Goal: Task Accomplishment & Management: Manage account settings

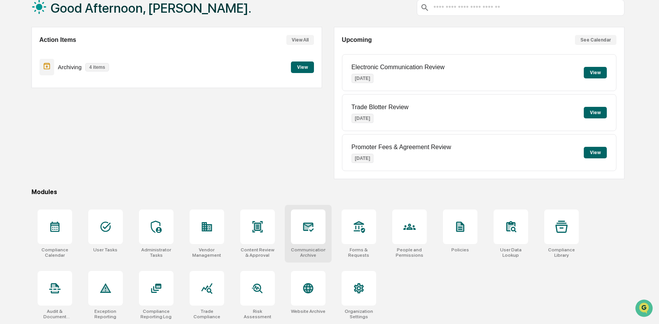
click at [305, 227] on icon at bounding box center [308, 226] width 8 height 6
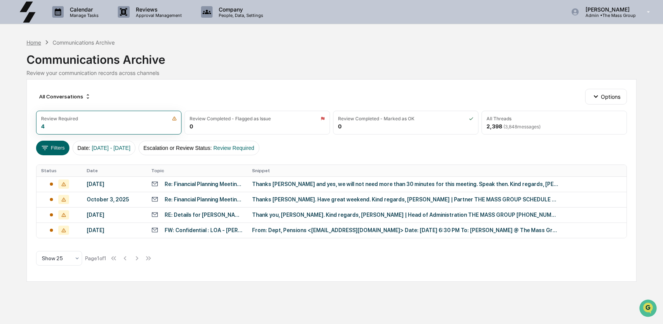
click at [31, 41] on div "Home" at bounding box center [33, 42] width 15 height 7
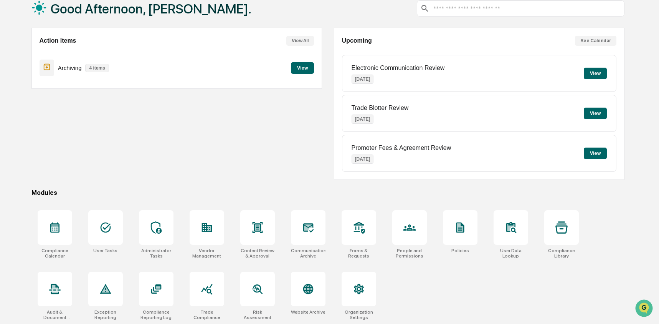
scroll to position [50, 0]
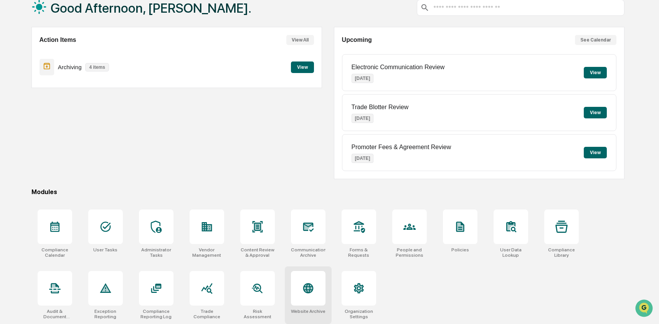
click at [295, 287] on div at bounding box center [308, 288] width 35 height 35
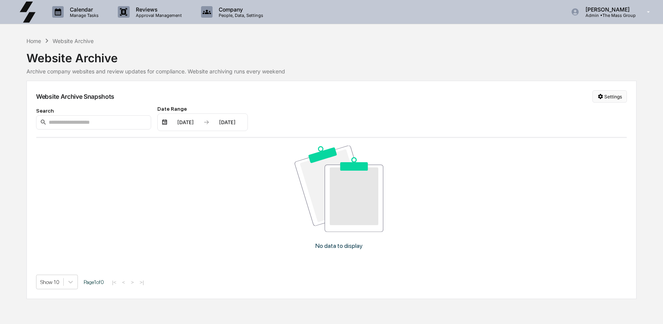
click at [622, 94] on html "Calendar Manage Tasks Reviews Approval Management Company People, Data, Setting…" at bounding box center [331, 162] width 663 height 324
click at [611, 113] on div "Manage Archived Websites" at bounding box center [609, 112] width 86 height 12
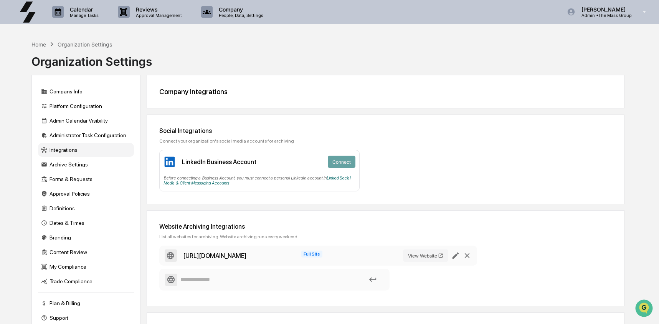
click at [41, 42] on div "Home" at bounding box center [38, 44] width 15 height 7
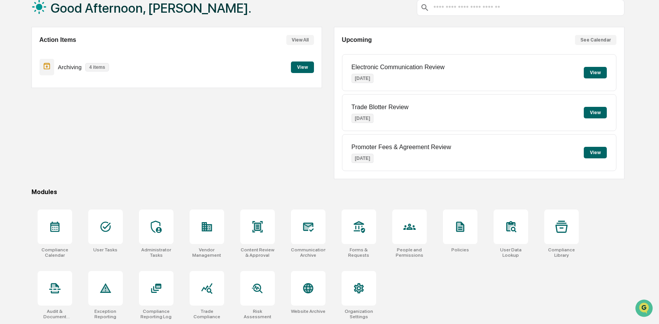
scroll to position [50, 0]
click at [350, 235] on div at bounding box center [359, 226] width 35 height 35
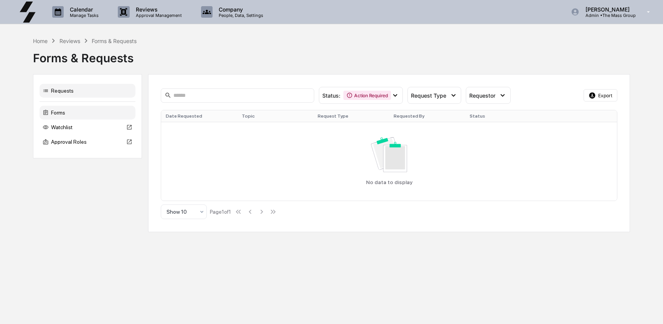
click at [98, 116] on div "Forms" at bounding box center [88, 113] width 96 height 14
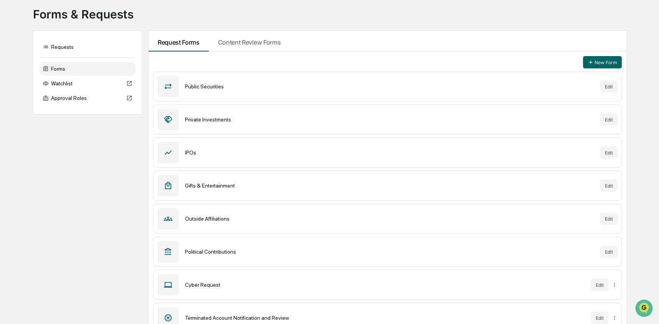
scroll to position [48, 0]
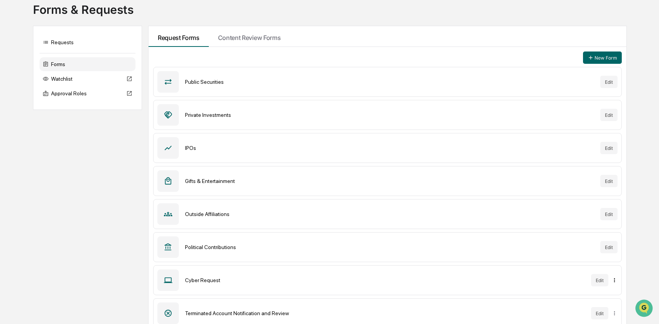
click at [614, 275] on html "Calendar Manage Tasks Reviews Approval Management Company People, Data, Setting…" at bounding box center [329, 114] width 659 height 324
click at [612, 295] on div "Archive" at bounding box center [614, 296] width 49 height 12
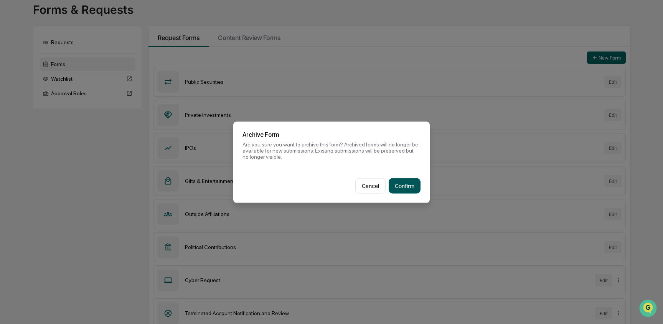
click at [405, 184] on button "Confirm" at bounding box center [405, 185] width 32 height 15
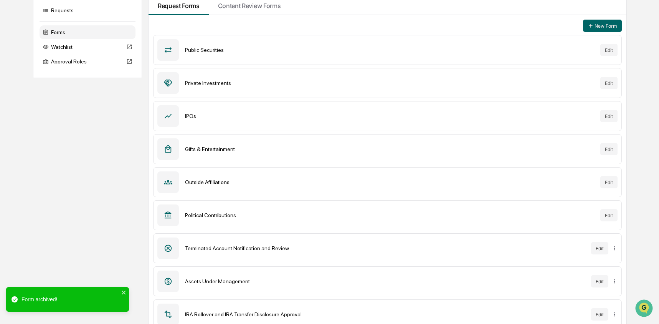
scroll to position [91, 0]
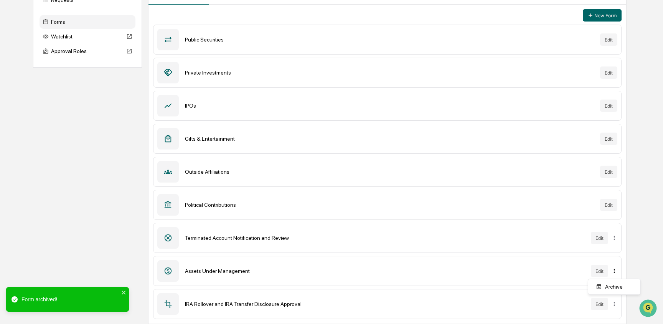
click at [615, 233] on html "Calendar Manage Tasks Reviews Approval Management Company People, Data, Setting…" at bounding box center [331, 71] width 663 height 324
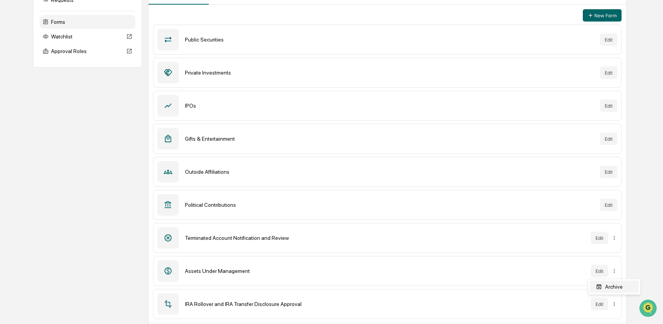
click at [612, 286] on div "Archive" at bounding box center [614, 286] width 49 height 12
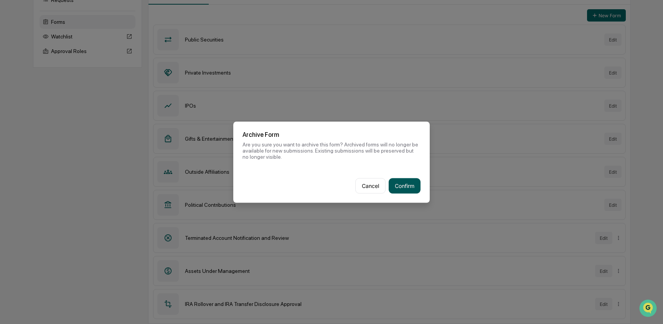
click at [391, 184] on button "Confirm" at bounding box center [405, 185] width 32 height 15
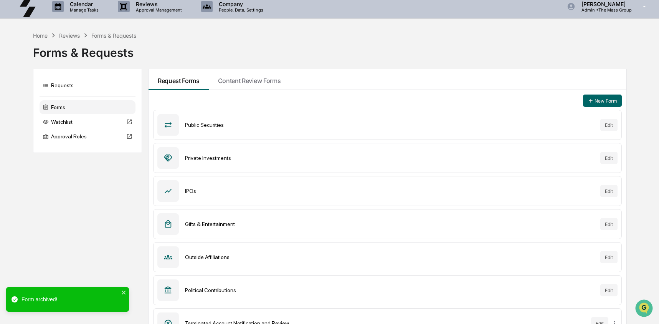
scroll to position [0, 0]
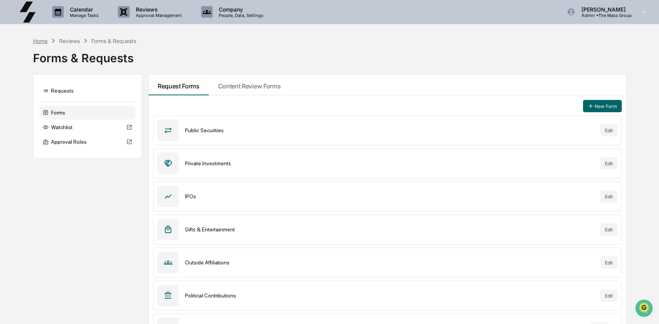
click at [38, 41] on div "Home" at bounding box center [40, 41] width 15 height 7
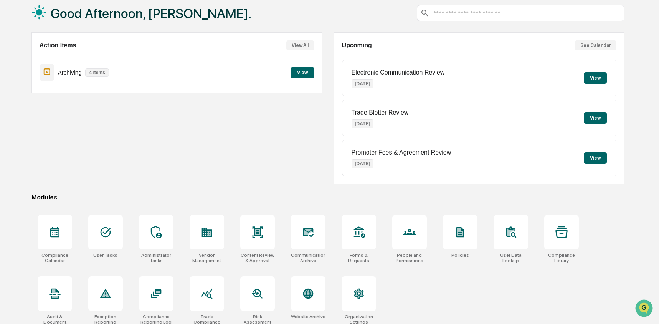
scroll to position [50, 0]
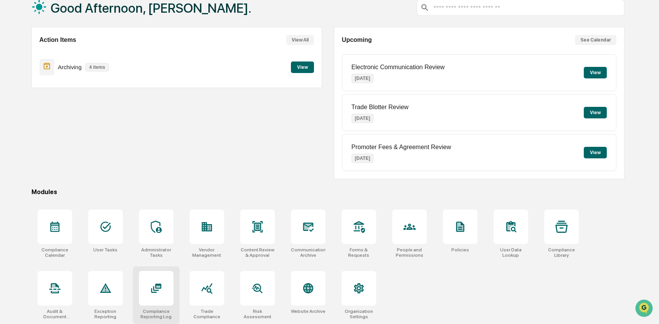
click at [151, 278] on div at bounding box center [156, 288] width 35 height 35
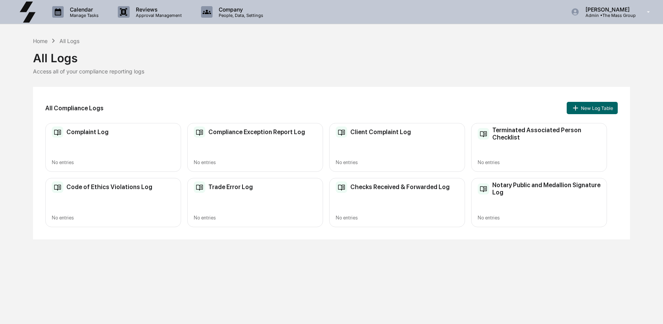
click at [108, 144] on div "Complaint Log No entries" at bounding box center [113, 147] width 136 height 49
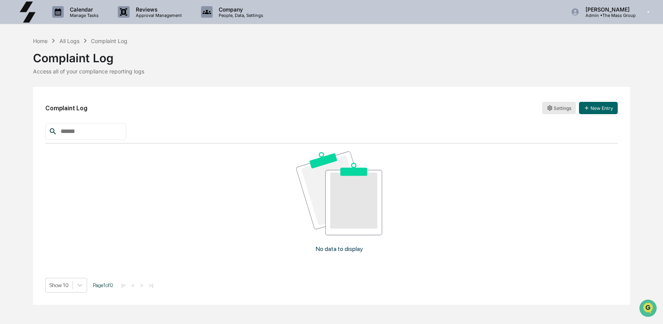
click at [550, 109] on html "Calendar Manage Tasks Reviews Approval Management Company People, Data, Setting…" at bounding box center [331, 162] width 663 height 324
click at [554, 137] on div "Archive" at bounding box center [559, 136] width 49 height 12
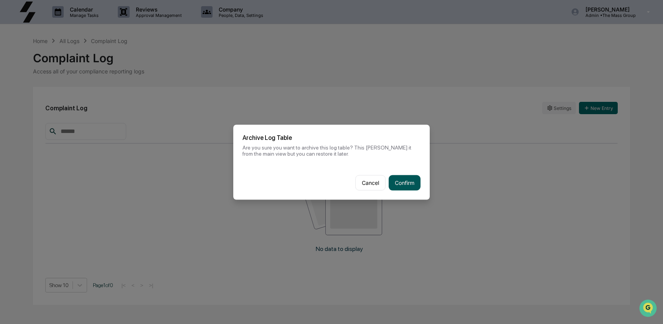
click at [411, 183] on button "Confirm" at bounding box center [405, 182] width 32 height 15
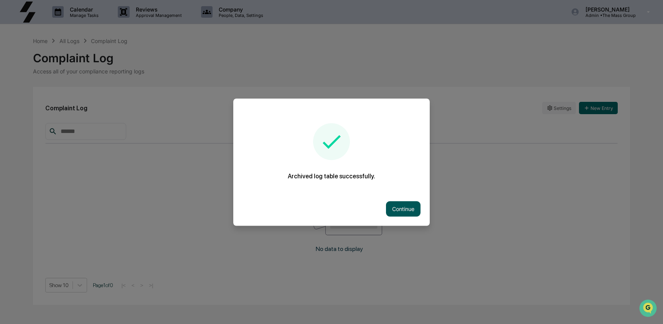
click at [407, 208] on button "Continue" at bounding box center [403, 208] width 35 height 15
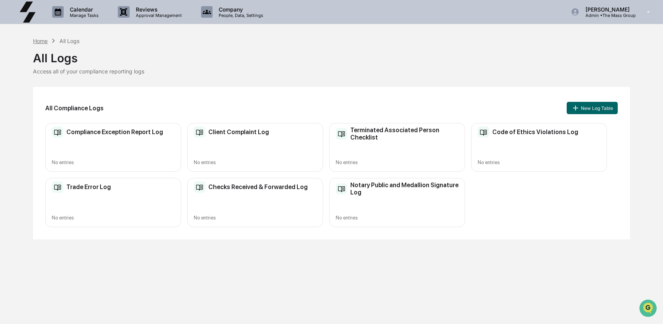
click at [36, 43] on div "Home" at bounding box center [40, 41] width 15 height 7
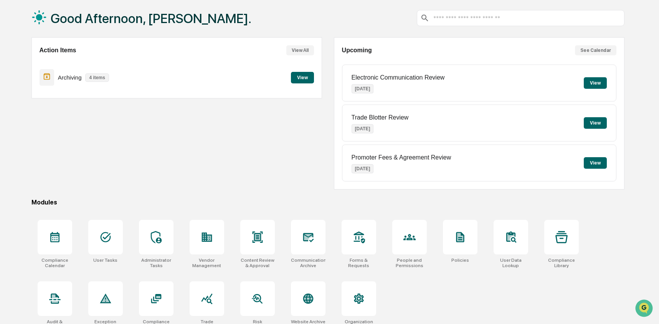
scroll to position [50, 0]
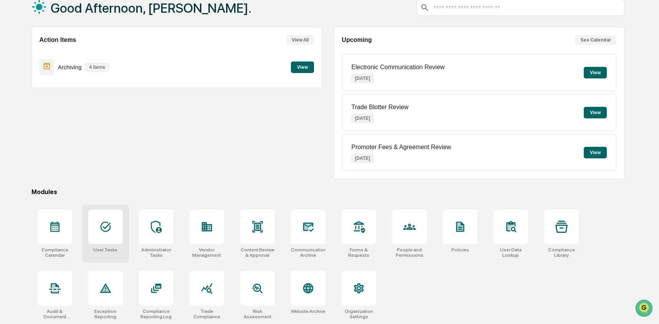
click at [115, 233] on div at bounding box center [105, 226] width 35 height 35
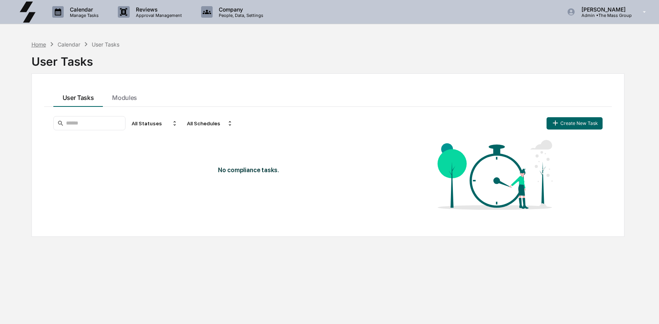
click at [35, 43] on div "Home" at bounding box center [38, 44] width 15 height 7
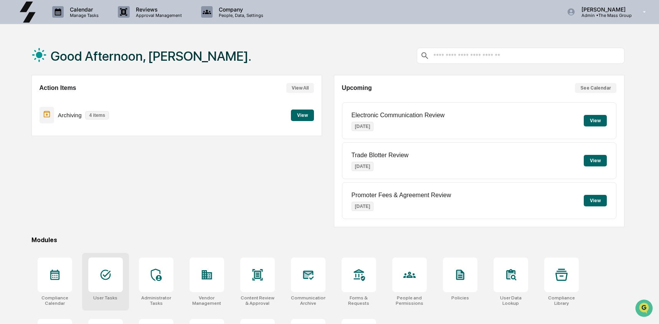
click at [103, 270] on icon at bounding box center [105, 275] width 10 height 10
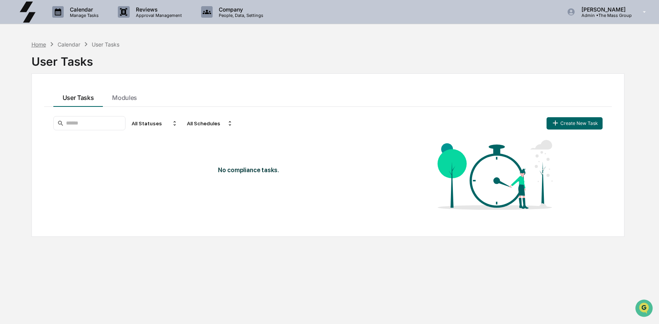
click at [35, 42] on div "Home" at bounding box center [38, 44] width 15 height 7
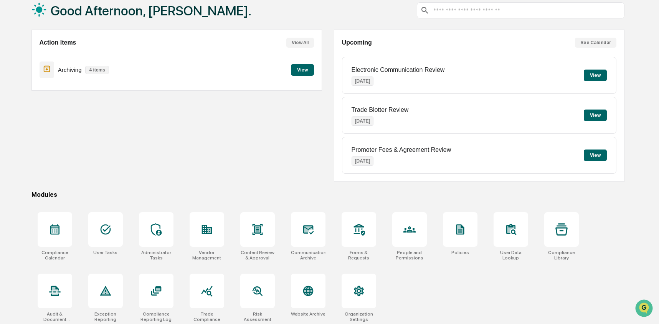
scroll to position [50, 0]
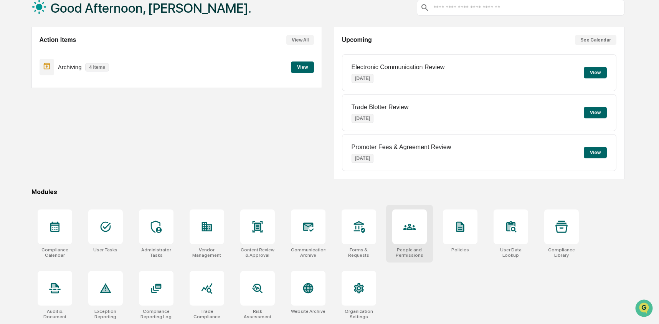
click at [418, 222] on div at bounding box center [409, 226] width 35 height 35
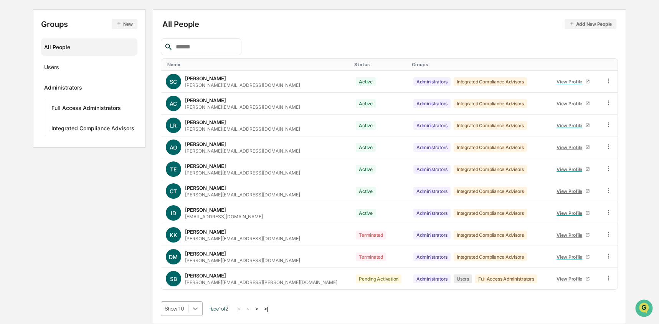
click at [192, 309] on body "Calendar Manage Tasks Reviews Approval Management Company People, Data, Setting…" at bounding box center [329, 123] width 659 height 401
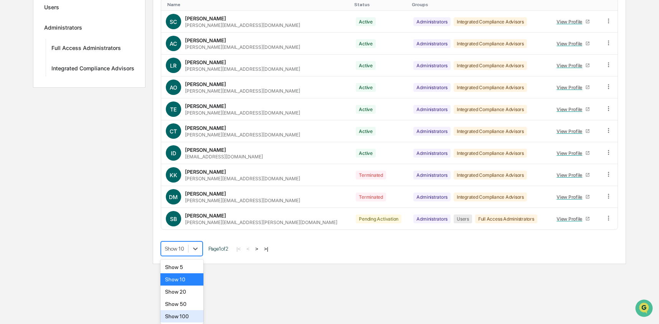
click at [187, 316] on div "Show 100" at bounding box center [181, 316] width 43 height 12
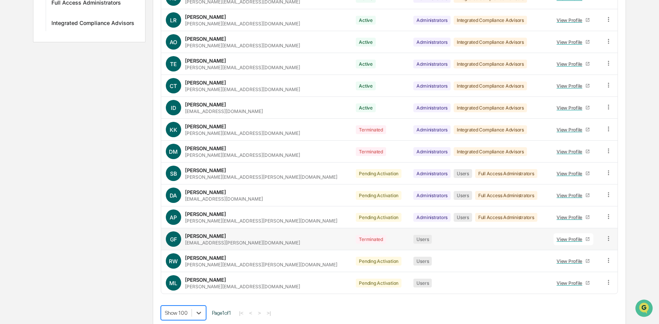
scroll to position [187, 0]
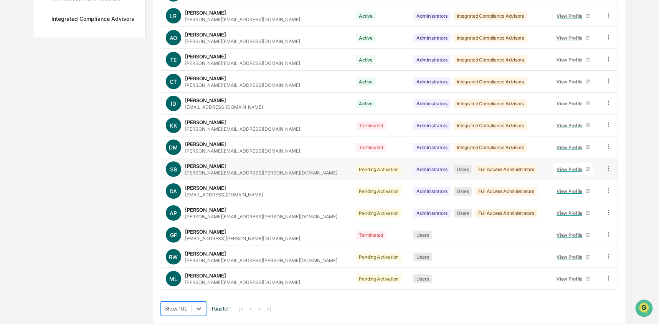
click at [606, 167] on icon at bounding box center [608, 168] width 7 height 7
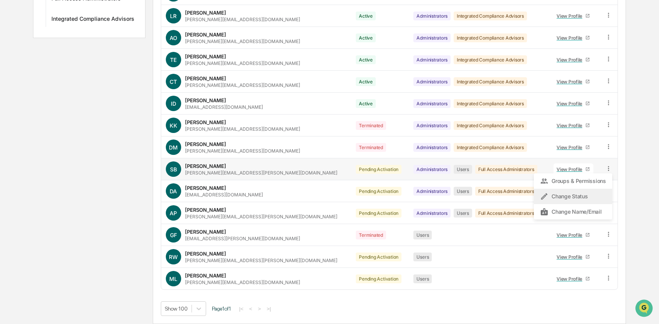
click at [586, 193] on div "Change Status" at bounding box center [573, 196] width 66 height 9
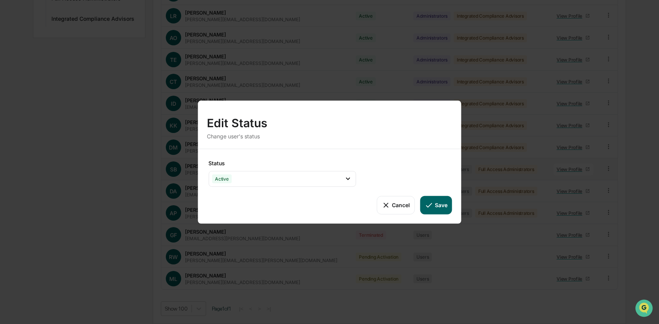
click at [442, 206] on button "Save" at bounding box center [436, 204] width 32 height 18
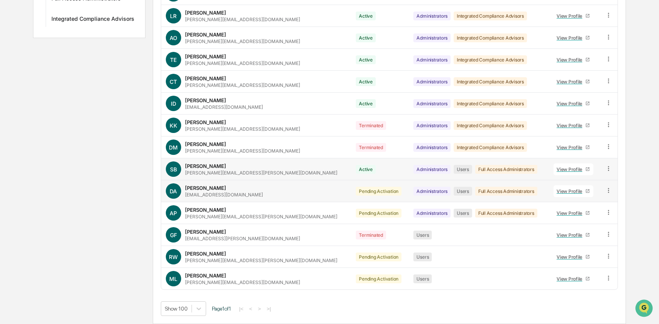
click at [606, 189] on icon at bounding box center [608, 190] width 7 height 7
click at [579, 224] on div "Change Status" at bounding box center [573, 217] width 78 height 15
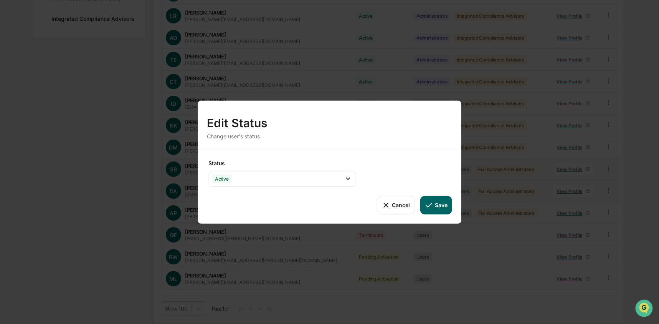
click at [447, 211] on button "Save" at bounding box center [436, 204] width 32 height 18
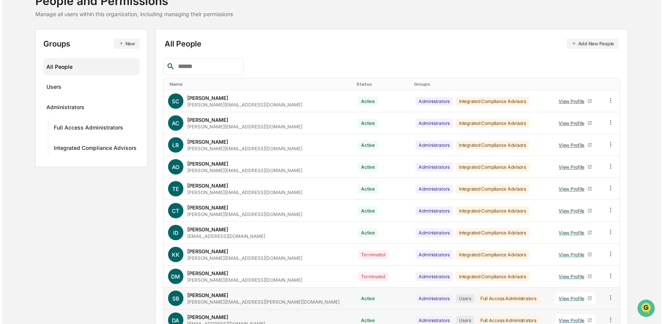
scroll to position [0, 0]
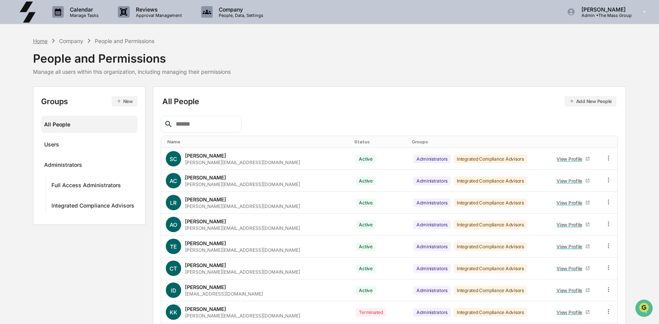
click at [40, 39] on div "Home" at bounding box center [40, 41] width 15 height 7
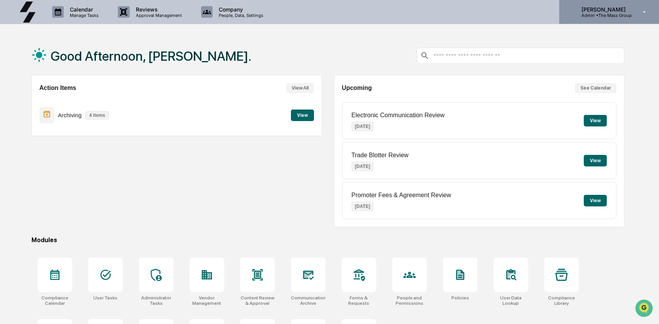
click at [619, 20] on div "[PERSON_NAME] Admin • The Mass Group" at bounding box center [609, 12] width 100 height 24
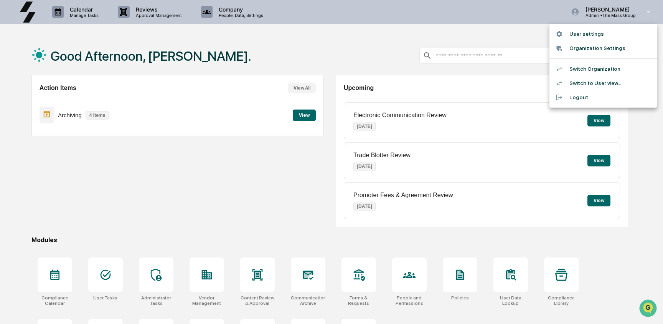
click at [609, 69] on li "Switch Organization" at bounding box center [604, 69] width 108 height 14
